Goal: Obtain resource: Obtain resource

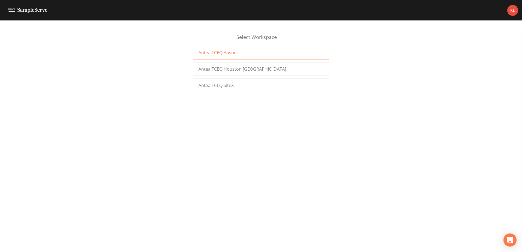
click at [246, 52] on div "Antea TCEQ Austin" at bounding box center [261, 53] width 136 height 14
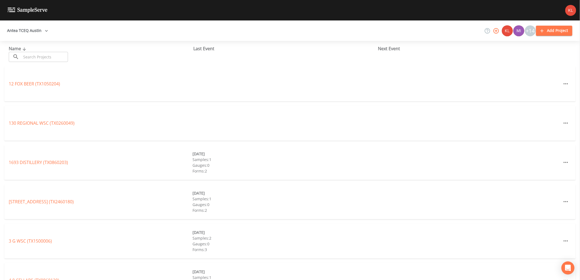
click at [49, 56] on input "text" at bounding box center [44, 57] width 47 height 10
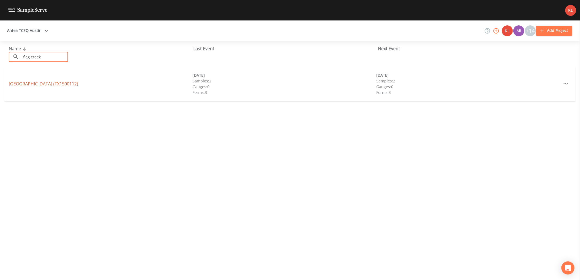
type input "flag creek"
click at [58, 86] on link "[GEOGRAPHIC_DATA] (TX1500112)" at bounding box center [43, 84] width 69 height 6
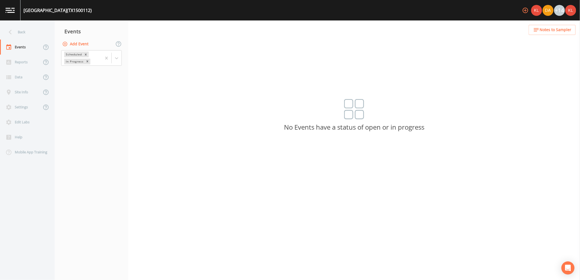
click at [125, 56] on div "Scheduled In Progress" at bounding box center [92, 58] width 74 height 17
click at [120, 57] on div at bounding box center [117, 58] width 10 height 10
click at [111, 75] on div "Completed" at bounding box center [91, 73] width 61 height 9
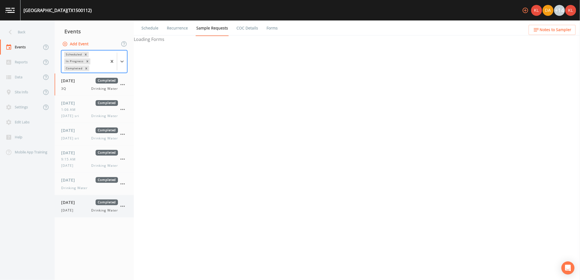
click at [70, 204] on span "[DATE]" at bounding box center [70, 202] width 18 height 6
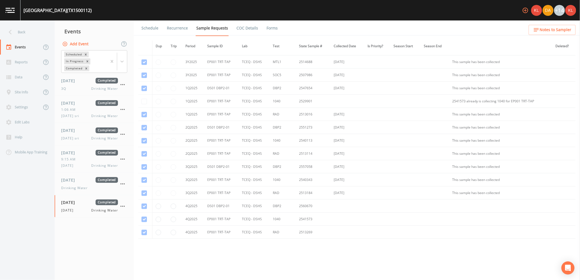
scroll to position [349, 0]
click at [276, 29] on ul "Schedule Recurrence Sample Requests COC Details Forms" at bounding box center [357, 27] width 446 height 15
click at [272, 29] on link "Forms" at bounding box center [272, 27] width 13 height 15
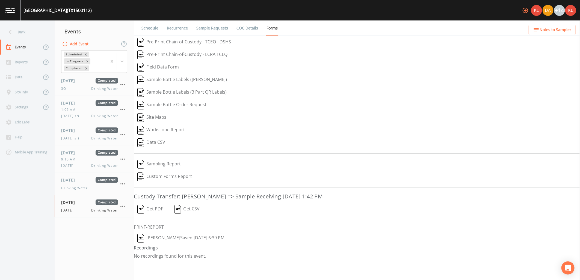
click at [156, 207] on button "Get PDF" at bounding box center [150, 209] width 33 height 13
click at [190, 237] on button "[PERSON_NAME]  Saved: [DATE] 6:39 PM" at bounding box center [181, 238] width 94 height 13
click at [6, 13] on img at bounding box center [9, 10] width 9 height 5
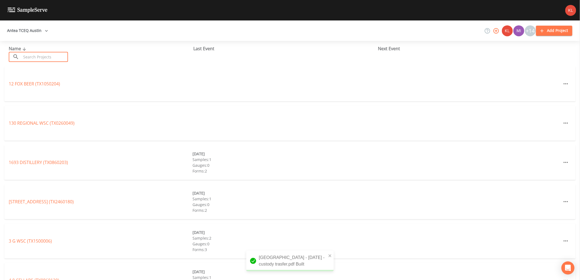
click at [49, 56] on input "text" at bounding box center [44, 57] width 47 height 10
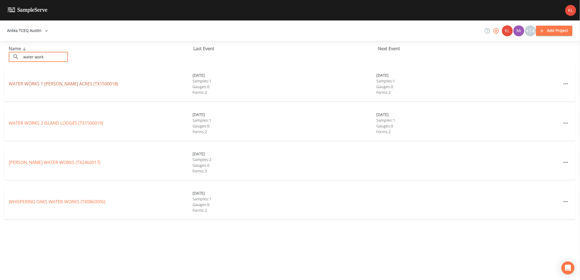
type input "water work"
click at [39, 84] on link "WATER WORKS 1 [PERSON_NAME] ACRES (TX1500018)" at bounding box center [63, 84] width 109 height 6
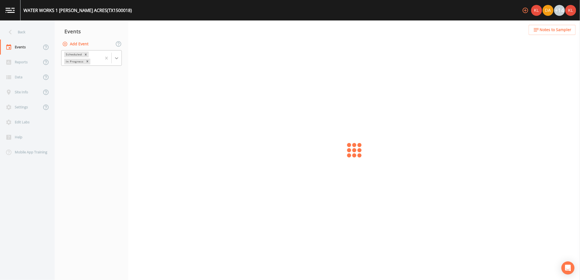
click at [118, 59] on icon at bounding box center [116, 57] width 5 height 5
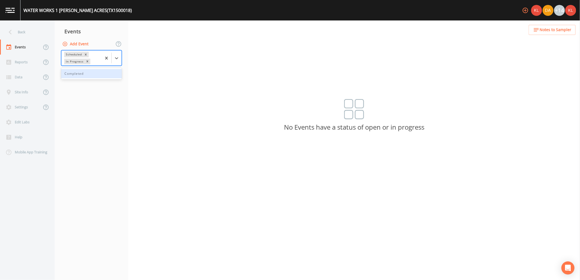
click at [115, 74] on div "Completed" at bounding box center [91, 73] width 61 height 9
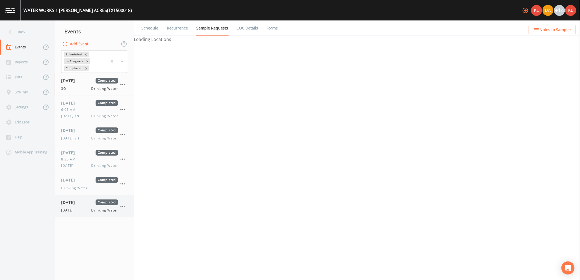
click at [76, 207] on div "[DATE] Completed [DATE] Drinking Water" at bounding box center [89, 205] width 57 height 13
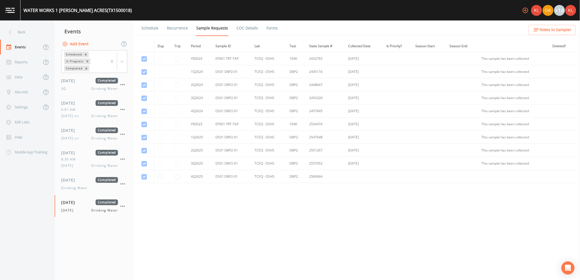
click at [269, 29] on link "Forms" at bounding box center [272, 27] width 13 height 15
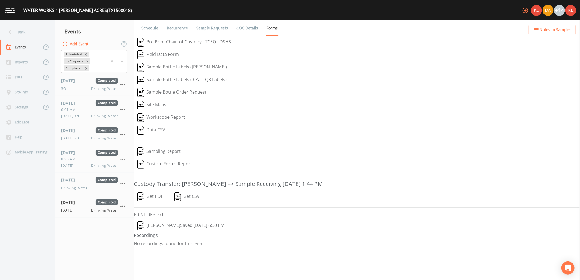
click at [151, 198] on button "Get PDF" at bounding box center [150, 196] width 33 height 13
click at [158, 230] on button "[PERSON_NAME]  Saved: [DATE] 6:30 PM" at bounding box center [181, 225] width 94 height 13
click at [7, 9] on img at bounding box center [9, 10] width 9 height 5
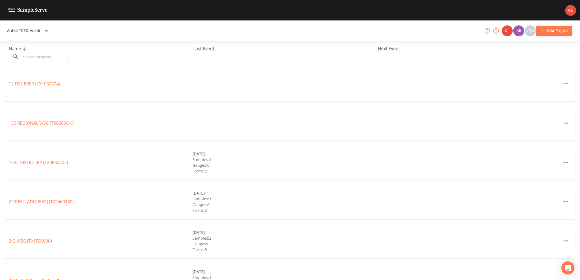
click at [22, 53] on input "text" at bounding box center [44, 57] width 47 height 10
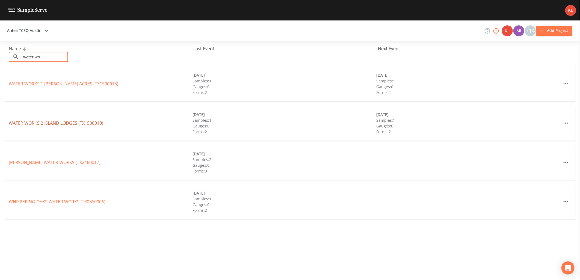
type input "water wo"
click at [62, 121] on link "WATER WORKS 2 [GEOGRAPHIC_DATA] (TX1500019)" at bounding box center [56, 123] width 94 height 6
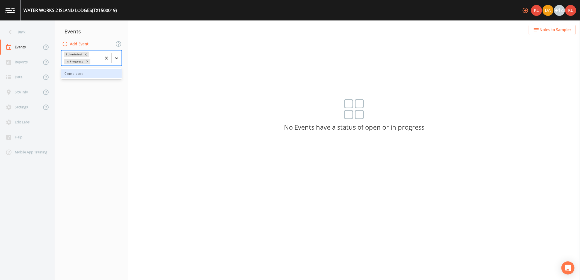
click at [114, 62] on div at bounding box center [117, 58] width 10 height 10
click at [111, 71] on div "Completed" at bounding box center [91, 73] width 61 height 9
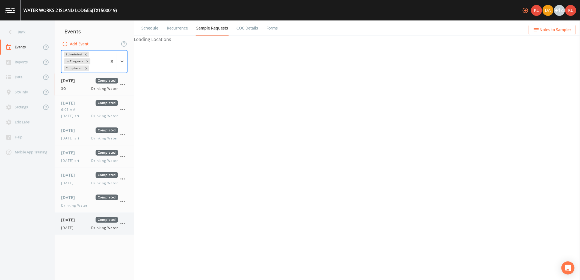
click at [84, 231] on div "[DATE] Completed [DATE] Drinking Water" at bounding box center [94, 224] width 79 height 22
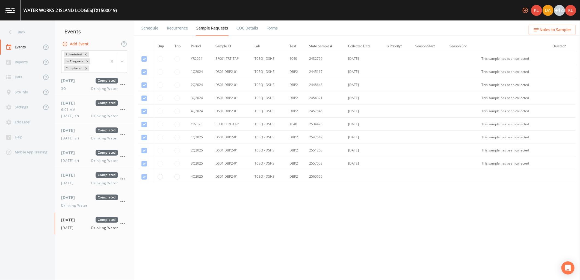
click at [269, 32] on link "Forms" at bounding box center [272, 27] width 13 height 15
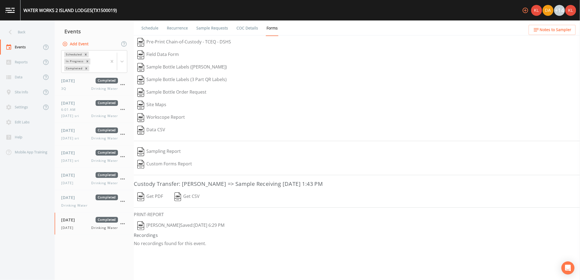
click at [157, 197] on button "Get PDF" at bounding box center [150, 196] width 33 height 13
click at [175, 226] on button "[PERSON_NAME]  Saved: [DATE] 6:29 PM" at bounding box center [181, 225] width 94 height 13
click at [18, 13] on link at bounding box center [10, 10] width 20 height 20
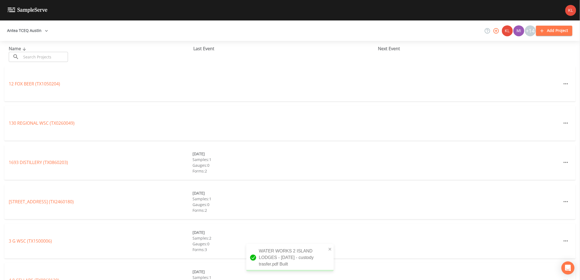
click at [51, 58] on input "text" at bounding box center [44, 57] width 47 height 10
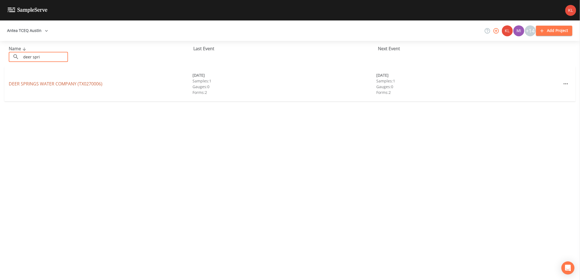
type input "deer spri"
click at [48, 86] on link "DEER SPRINGS WATER COMPANY (TX0270006)" at bounding box center [56, 84] width 94 height 6
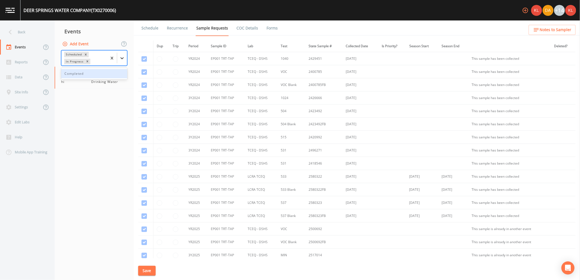
click at [122, 55] on div at bounding box center [122, 58] width 10 height 10
click at [119, 71] on div "Completed" at bounding box center [94, 73] width 66 height 9
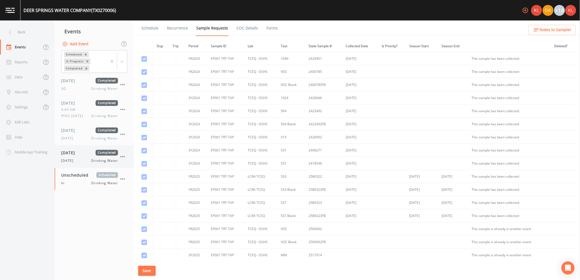
click at [67, 151] on span "[DATE]" at bounding box center [70, 153] width 18 height 6
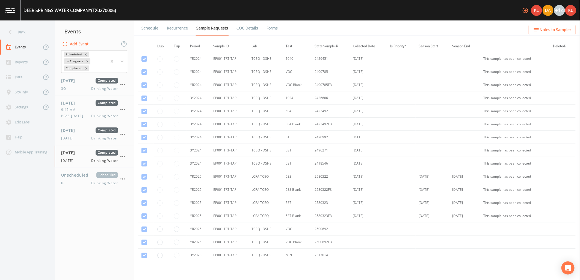
click at [266, 26] on link "Forms" at bounding box center [272, 27] width 13 height 15
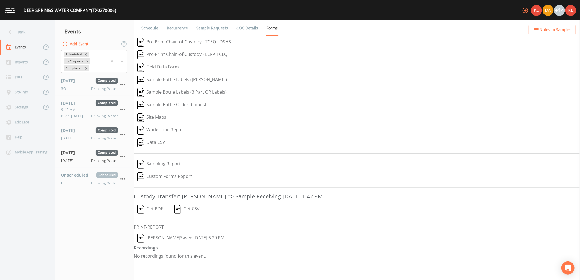
click at [153, 206] on button "Get PDF" at bounding box center [150, 209] width 33 height 13
click at [171, 241] on button "[PERSON_NAME]  Saved: [DATE] 6:29 PM" at bounding box center [181, 238] width 94 height 13
click at [13, 12] on img at bounding box center [9, 10] width 9 height 5
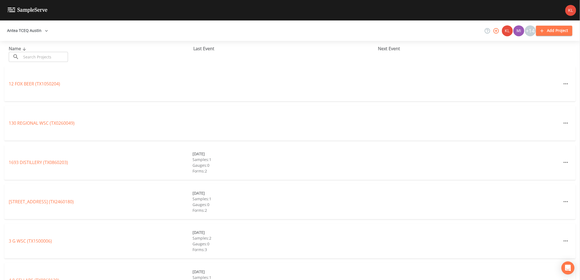
click at [30, 60] on input "text" at bounding box center [44, 57] width 47 height 10
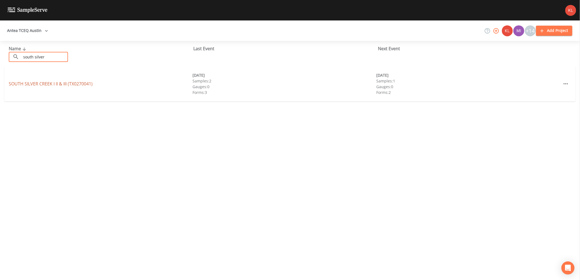
type input "south silver"
click at [28, 83] on link "SOUTH SILVER CREEK I II & III (TX0270041)" at bounding box center [51, 84] width 84 height 6
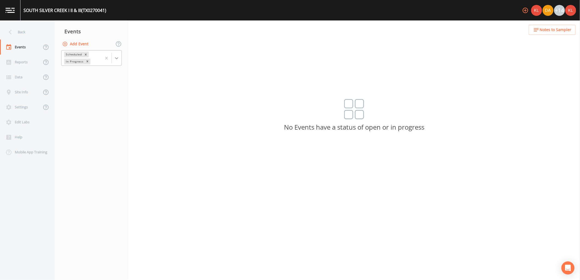
click at [121, 59] on div "Scheduled In Progress" at bounding box center [91, 58] width 61 height 16
click at [111, 74] on div "Completed" at bounding box center [91, 73] width 61 height 9
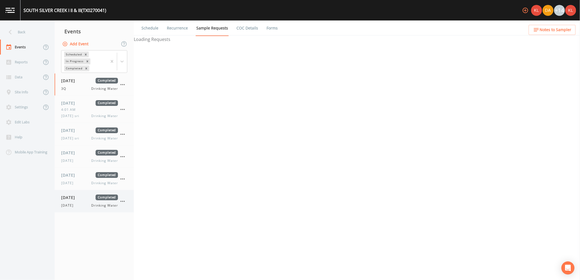
click at [89, 196] on div "[DATE] Completed" at bounding box center [89, 198] width 57 height 6
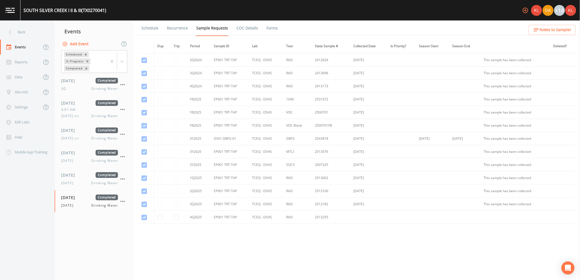
scroll to position [192, 0]
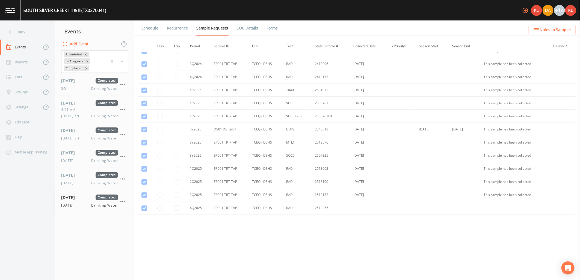
click at [267, 25] on link "Forms" at bounding box center [272, 27] width 13 height 15
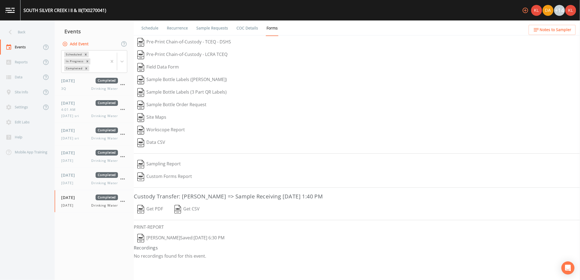
click at [162, 210] on button "Get PDF" at bounding box center [150, 209] width 33 height 13
click at [169, 229] on h6 "PRINT-REPORT" at bounding box center [357, 227] width 446 height 5
click at [171, 234] on button "[PERSON_NAME]  Saved: [DATE] 6:30 PM" at bounding box center [181, 238] width 94 height 13
click at [11, 10] on img at bounding box center [9, 10] width 9 height 5
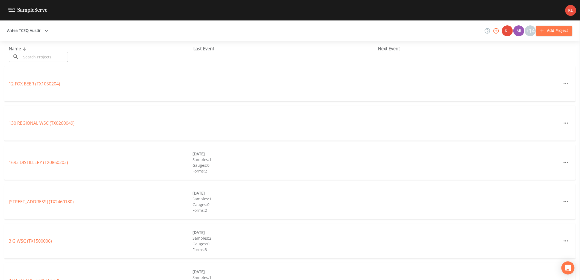
click at [34, 56] on input "text" at bounding box center [44, 57] width 47 height 10
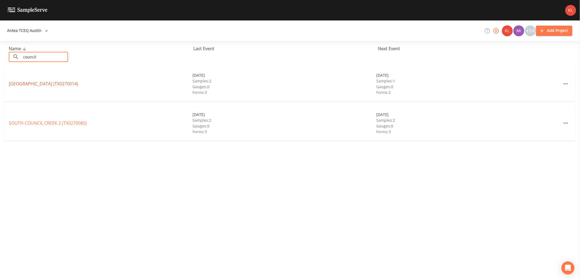
type input "council"
click at [56, 85] on link "[GEOGRAPHIC_DATA] (TX0270014)" at bounding box center [43, 84] width 69 height 6
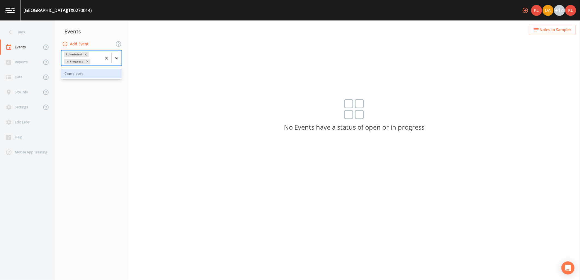
click at [120, 61] on div at bounding box center [117, 58] width 10 height 10
click at [114, 74] on div "Completed" at bounding box center [91, 73] width 61 height 9
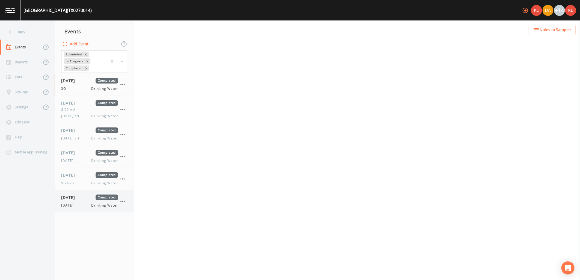
click at [90, 207] on div "[DATE] Drinking Water" at bounding box center [89, 205] width 57 height 5
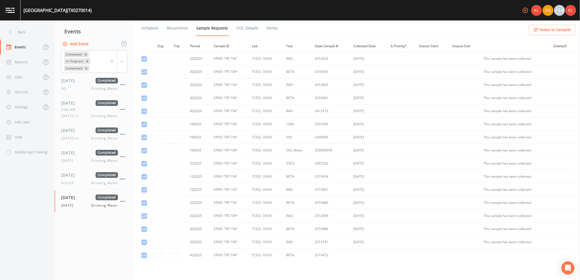
scroll to position [240, 0]
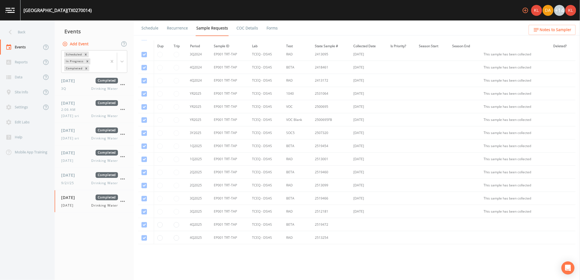
click at [272, 26] on link "Forms" at bounding box center [272, 27] width 13 height 15
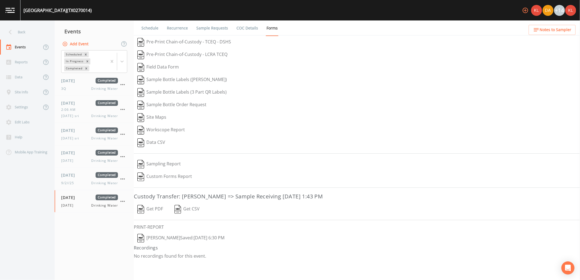
click at [159, 212] on button "Get PDF" at bounding box center [150, 209] width 33 height 13
click at [171, 240] on button "[PERSON_NAME]  Saved: [DATE] 6:30 PM" at bounding box center [181, 238] width 94 height 13
click at [5, 8] on img at bounding box center [9, 10] width 9 height 5
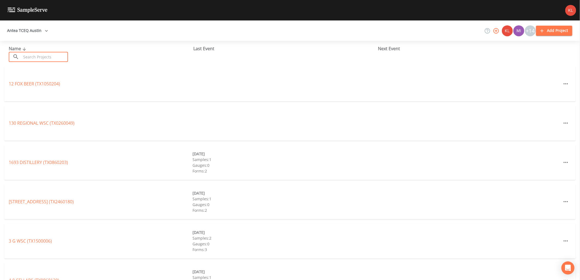
click at [36, 55] on input "text" at bounding box center [44, 57] width 47 height 10
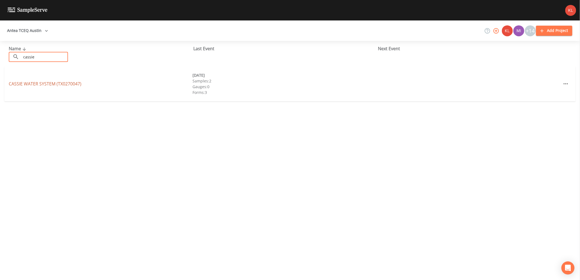
type input "cassie"
click at [46, 85] on link "CASSIE WATER SYSTEM (TX0270047)" at bounding box center [45, 84] width 73 height 6
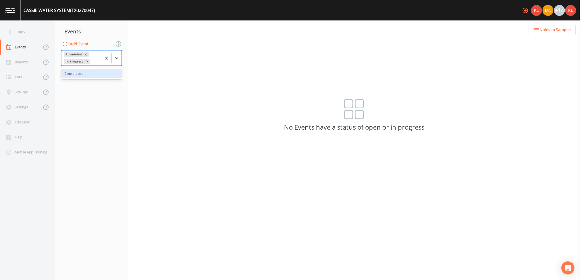
click at [112, 54] on div at bounding box center [117, 58] width 10 height 10
click at [103, 75] on div "Completed" at bounding box center [91, 73] width 61 height 9
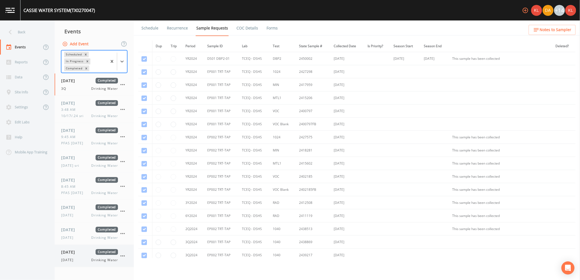
click at [78, 252] on span "[DATE]" at bounding box center [70, 252] width 18 height 6
click at [270, 25] on link "Forms" at bounding box center [272, 27] width 13 height 15
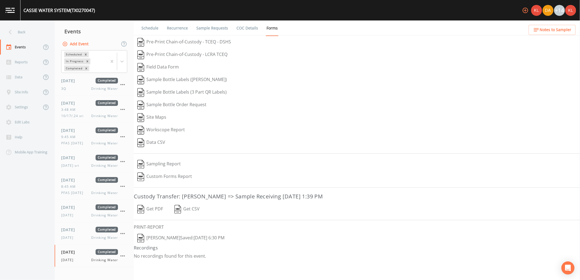
click at [151, 211] on button "Get PDF" at bounding box center [150, 209] width 33 height 13
click at [162, 240] on button "[PERSON_NAME]  Saved: [DATE] 6:30 PM" at bounding box center [181, 238] width 94 height 13
click at [8, 13] on link at bounding box center [10, 10] width 20 height 20
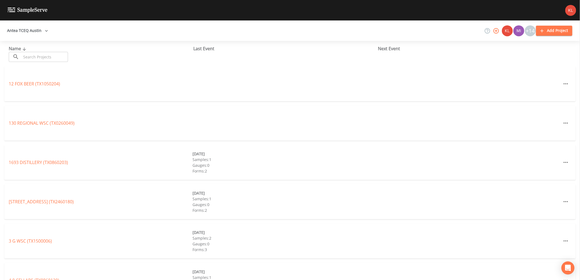
click at [32, 53] on input "text" at bounding box center [44, 57] width 47 height 10
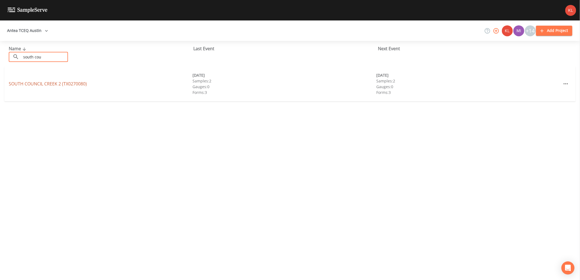
type input "south cou"
click at [50, 85] on link "[GEOGRAPHIC_DATA] (TX0270080)" at bounding box center [48, 84] width 78 height 6
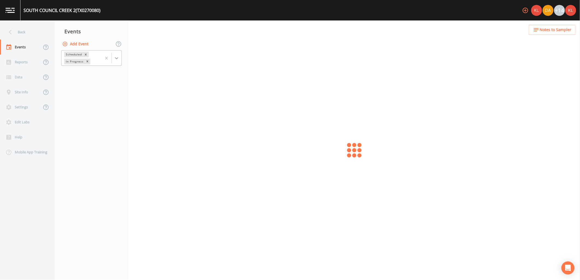
click at [115, 61] on div at bounding box center [117, 58] width 10 height 10
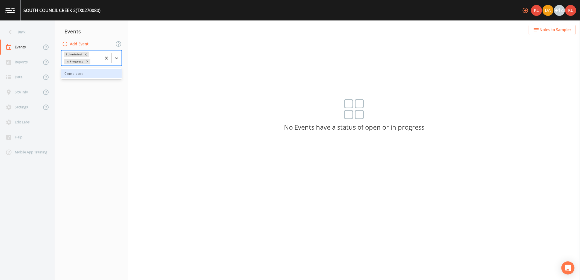
click at [111, 75] on div "Completed" at bounding box center [91, 73] width 61 height 9
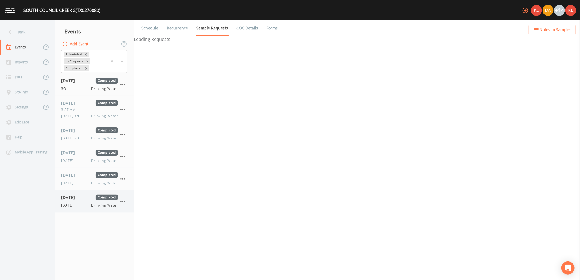
click at [91, 202] on div "[DATE] Completed [DATE] Drinking Water" at bounding box center [89, 201] width 57 height 13
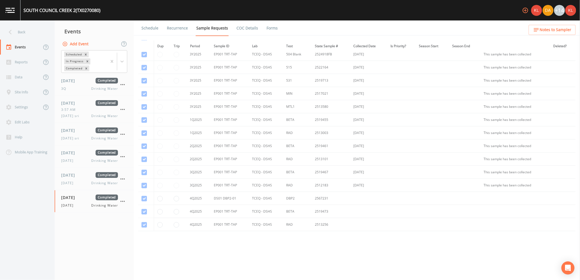
scroll to position [283, 0]
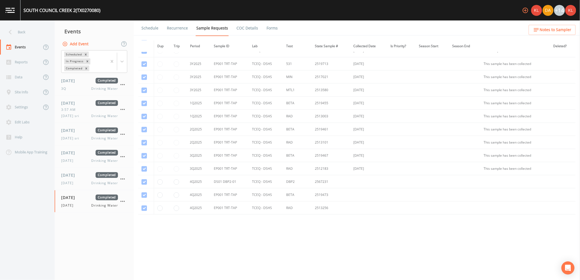
click at [269, 28] on link "Forms" at bounding box center [272, 27] width 13 height 15
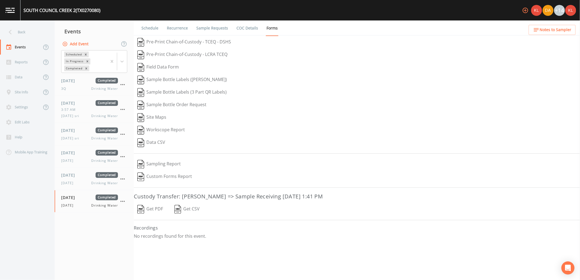
click at [159, 208] on button "Get PDF" at bounding box center [150, 209] width 33 height 13
click at [171, 235] on button "[PERSON_NAME]  Saved: [DATE] 6:48 PM" at bounding box center [181, 238] width 94 height 13
